Goal: Transaction & Acquisition: Obtain resource

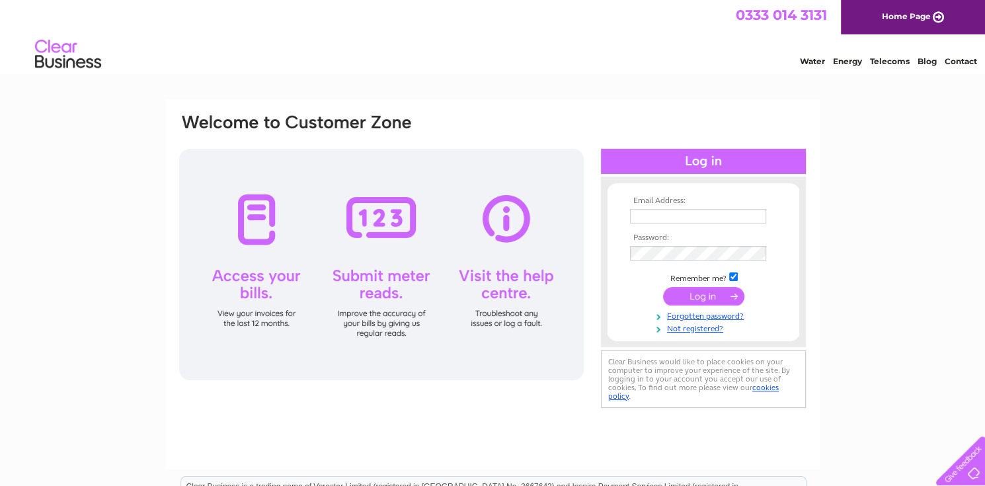
type input "katherine.wilson@ocugroup.com"
click at [690, 293] on input "submit" at bounding box center [703, 296] width 81 height 19
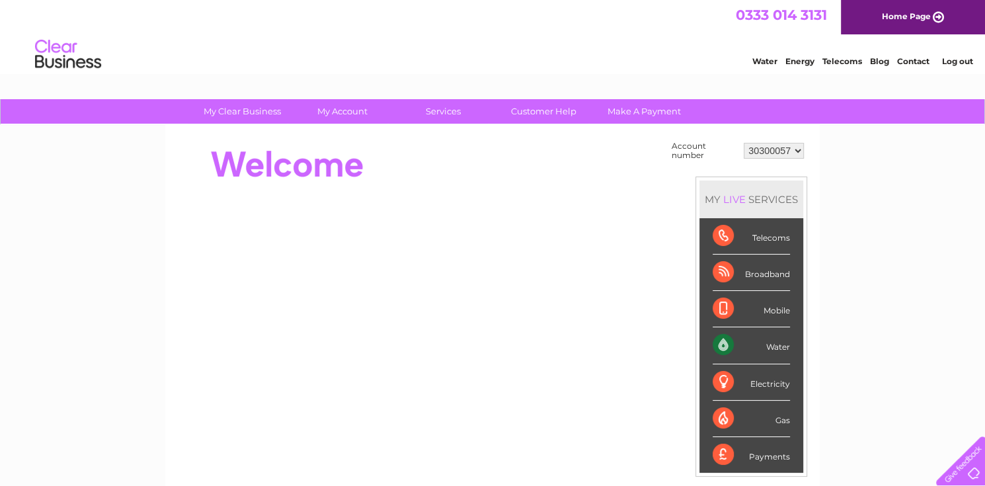
click at [782, 151] on select "30300057 30308121" at bounding box center [774, 151] width 60 height 16
click at [744, 143] on select "30300057 30308121" at bounding box center [774, 151] width 60 height 16
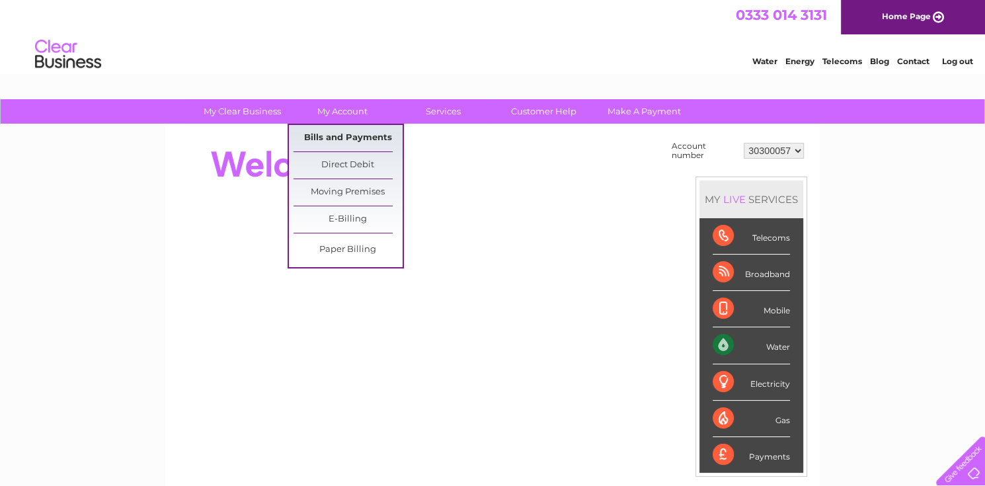
click at [340, 140] on link "Bills and Payments" at bounding box center [347, 138] width 109 height 26
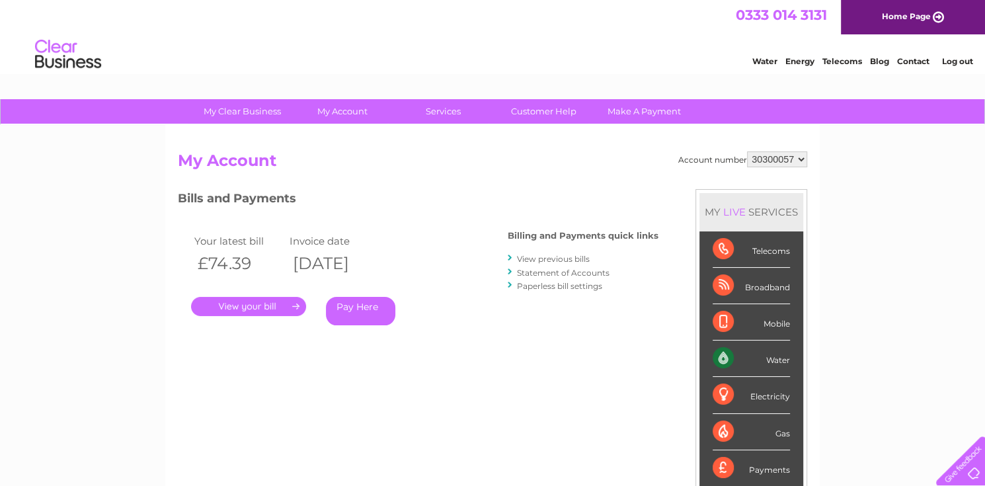
click at [273, 301] on link "." at bounding box center [248, 306] width 115 height 19
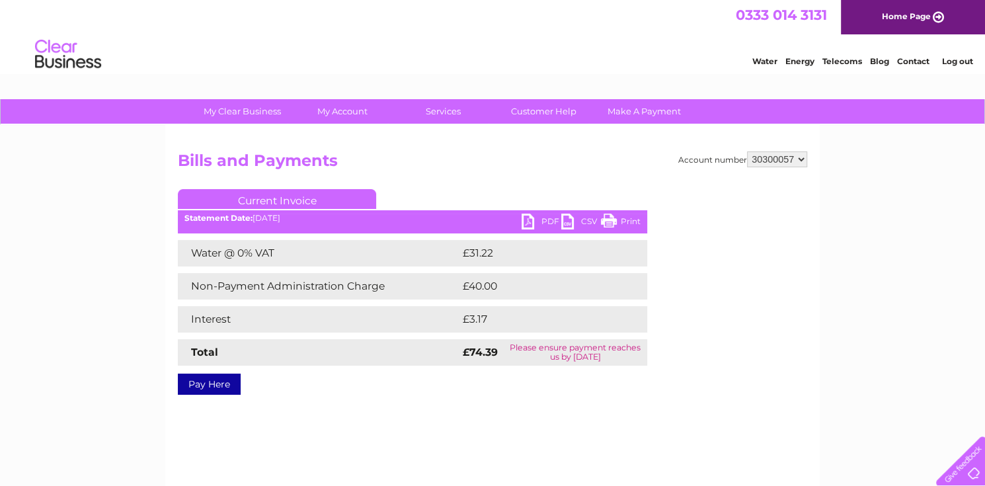
click at [260, 217] on div "Statement Date: [DATE]" at bounding box center [412, 218] width 469 height 9
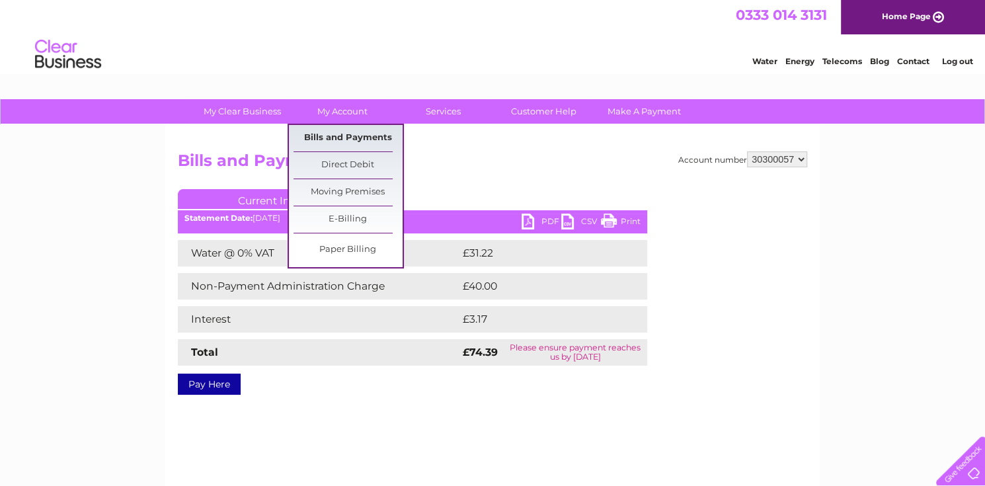
click at [342, 138] on link "Bills and Payments" at bounding box center [347, 138] width 109 height 26
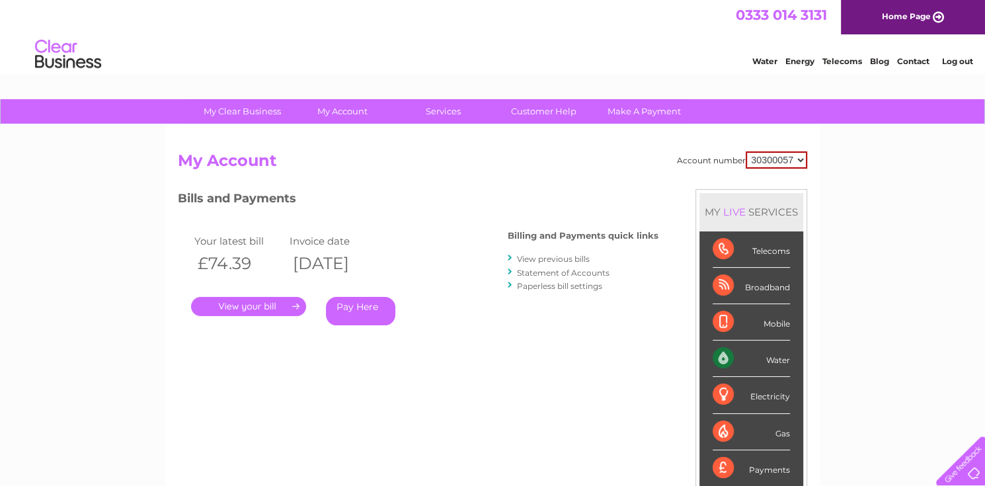
click at [558, 274] on link "Statement of Accounts" at bounding box center [563, 273] width 93 height 10
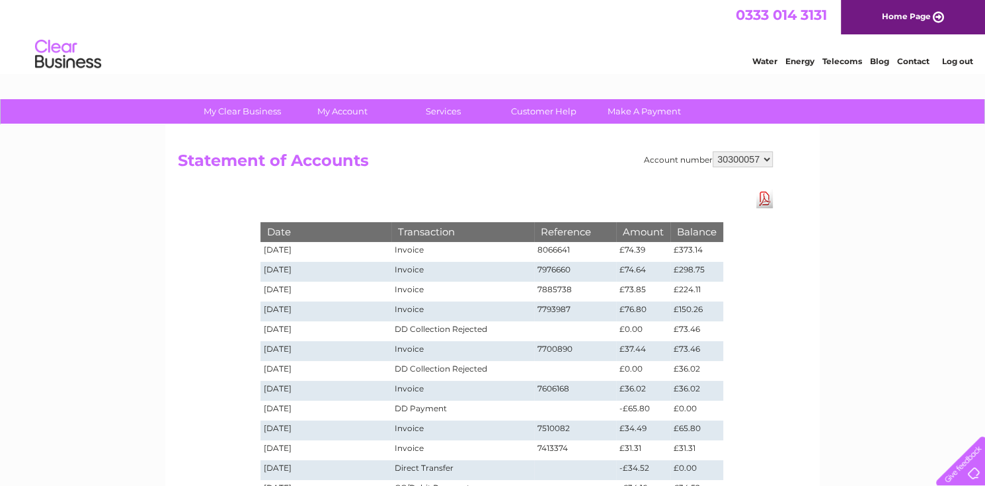
click at [768, 193] on link "Download Pdf" at bounding box center [764, 198] width 17 height 19
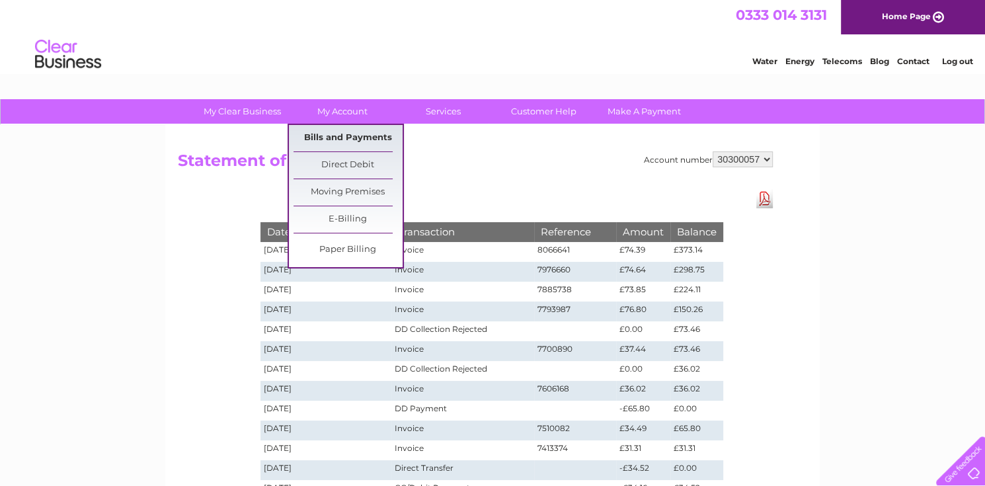
click at [346, 136] on link "Bills and Payments" at bounding box center [347, 138] width 109 height 26
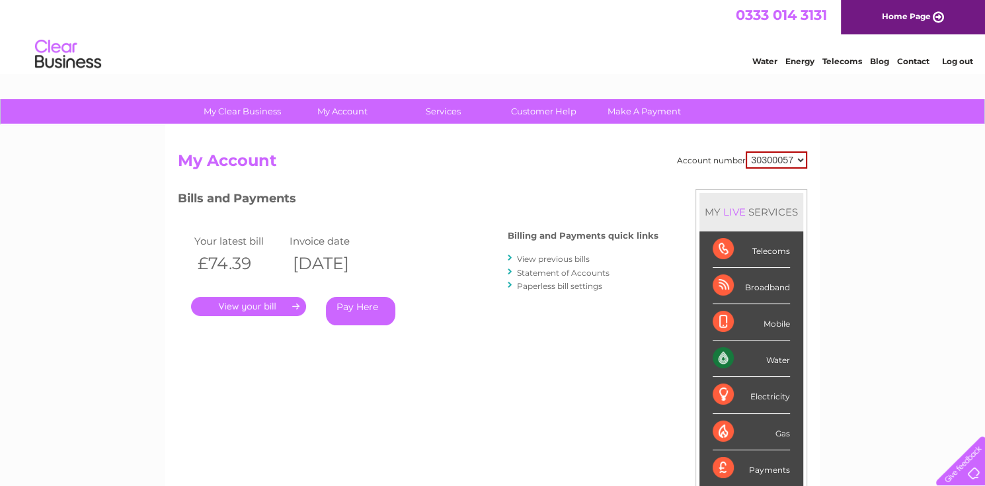
click at [258, 299] on link "." at bounding box center [248, 306] width 115 height 19
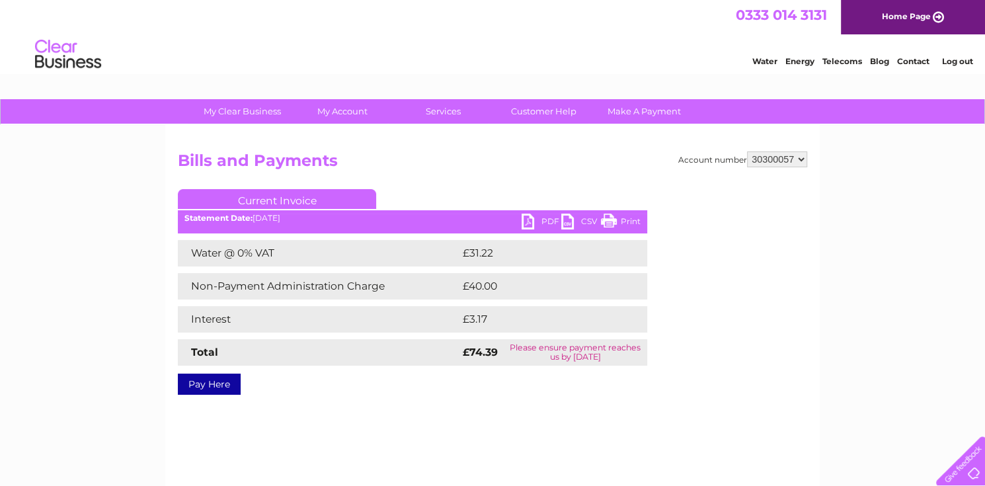
click at [538, 218] on link "PDF" at bounding box center [542, 223] width 40 height 19
click at [795, 159] on select "30300057 30308121" at bounding box center [777, 159] width 60 height 16
select select "30308121"
click at [748, 151] on select "30300057 30308121" at bounding box center [777, 159] width 60 height 16
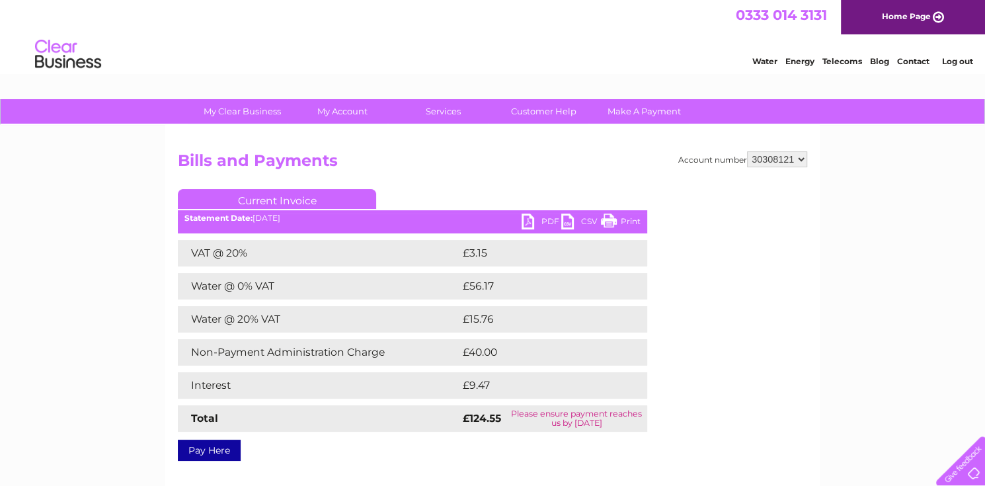
click at [525, 223] on link "PDF" at bounding box center [542, 223] width 40 height 19
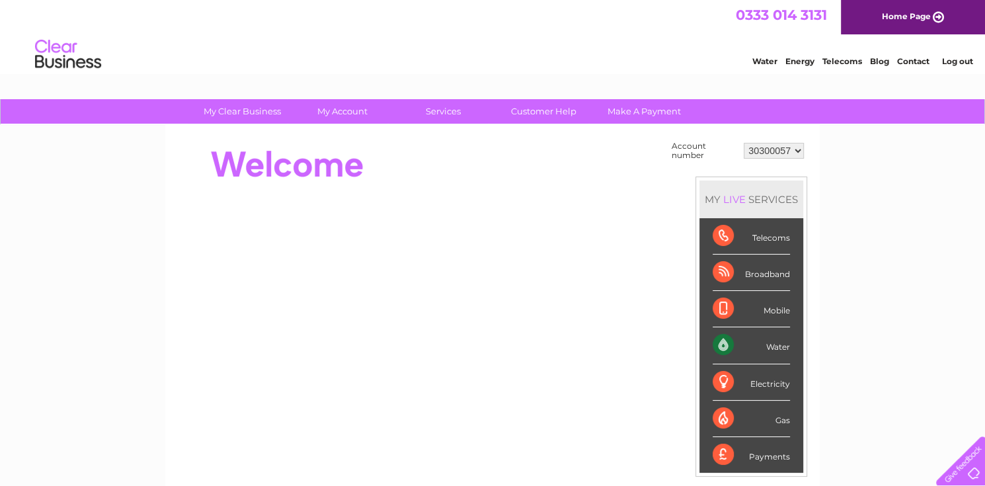
click at [768, 151] on select "30300057 30308121" at bounding box center [774, 151] width 60 height 16
select select "30308121"
click at [744, 143] on select "30300057 30308121" at bounding box center [774, 151] width 60 height 16
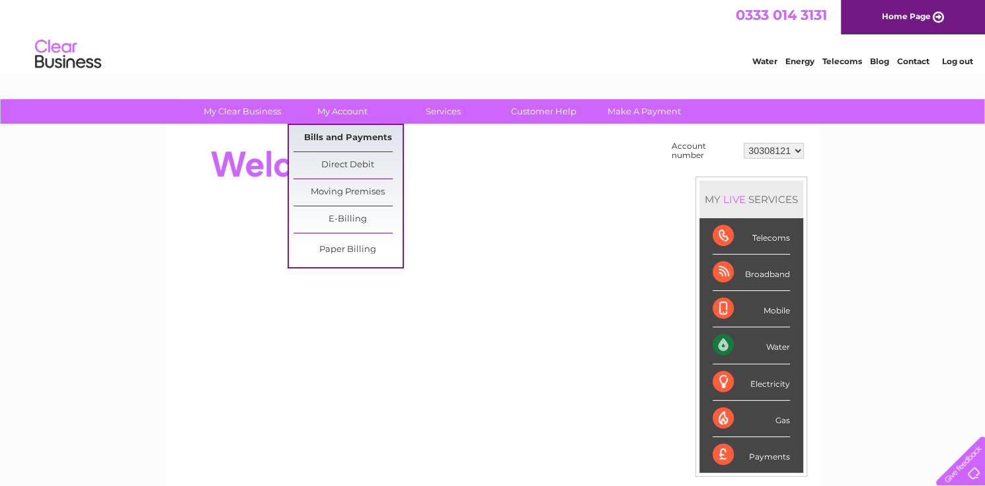
click at [358, 131] on link "Bills and Payments" at bounding box center [347, 138] width 109 height 26
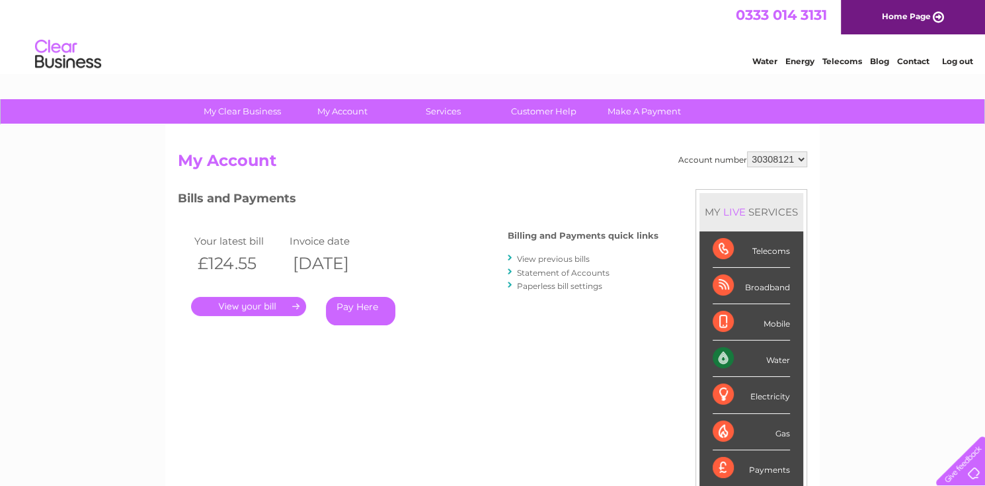
click at [566, 268] on link "Statement of Accounts" at bounding box center [563, 273] width 93 height 10
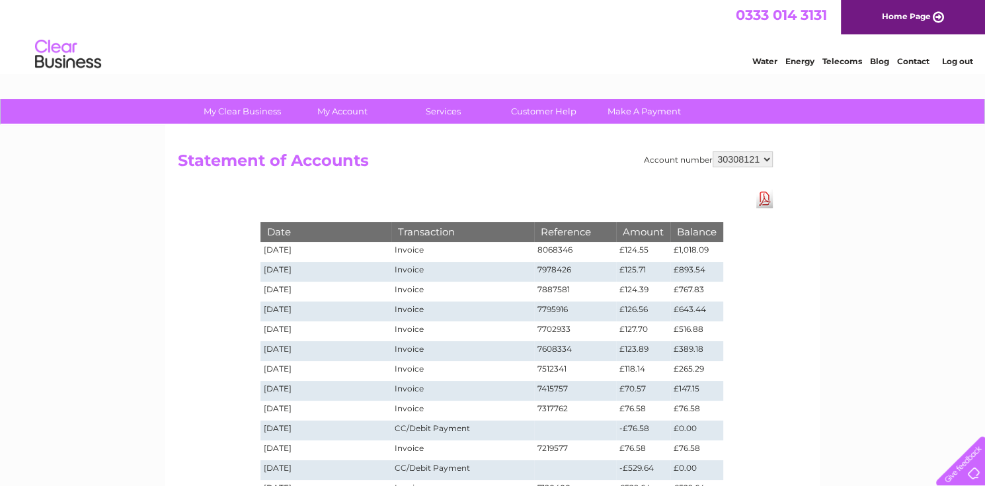
click at [760, 202] on link "Download Pdf" at bounding box center [764, 198] width 17 height 19
